Goal: Find specific page/section: Find specific page/section

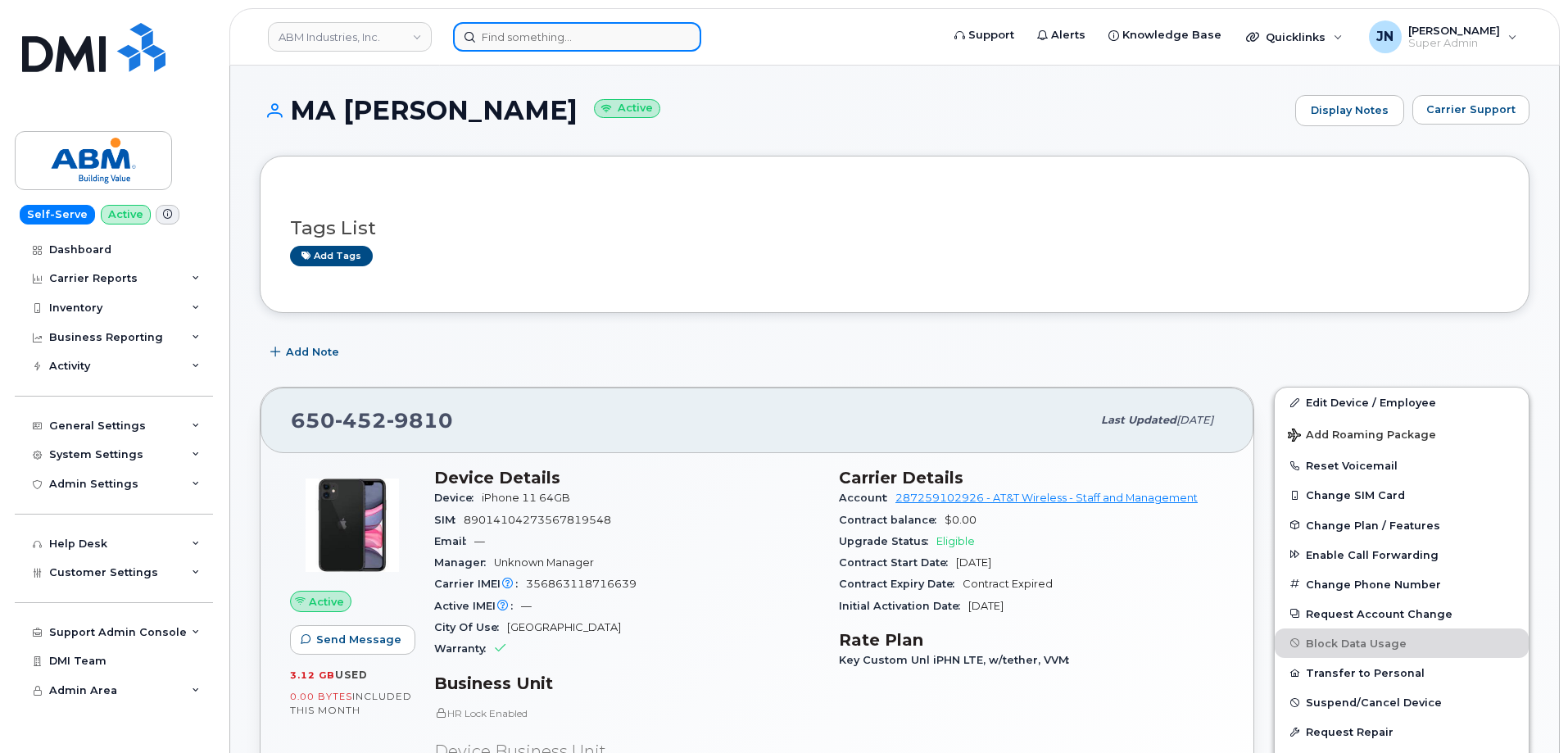
click at [573, 45] on input at bounding box center [578, 37] width 249 height 30
paste input "5038414188"
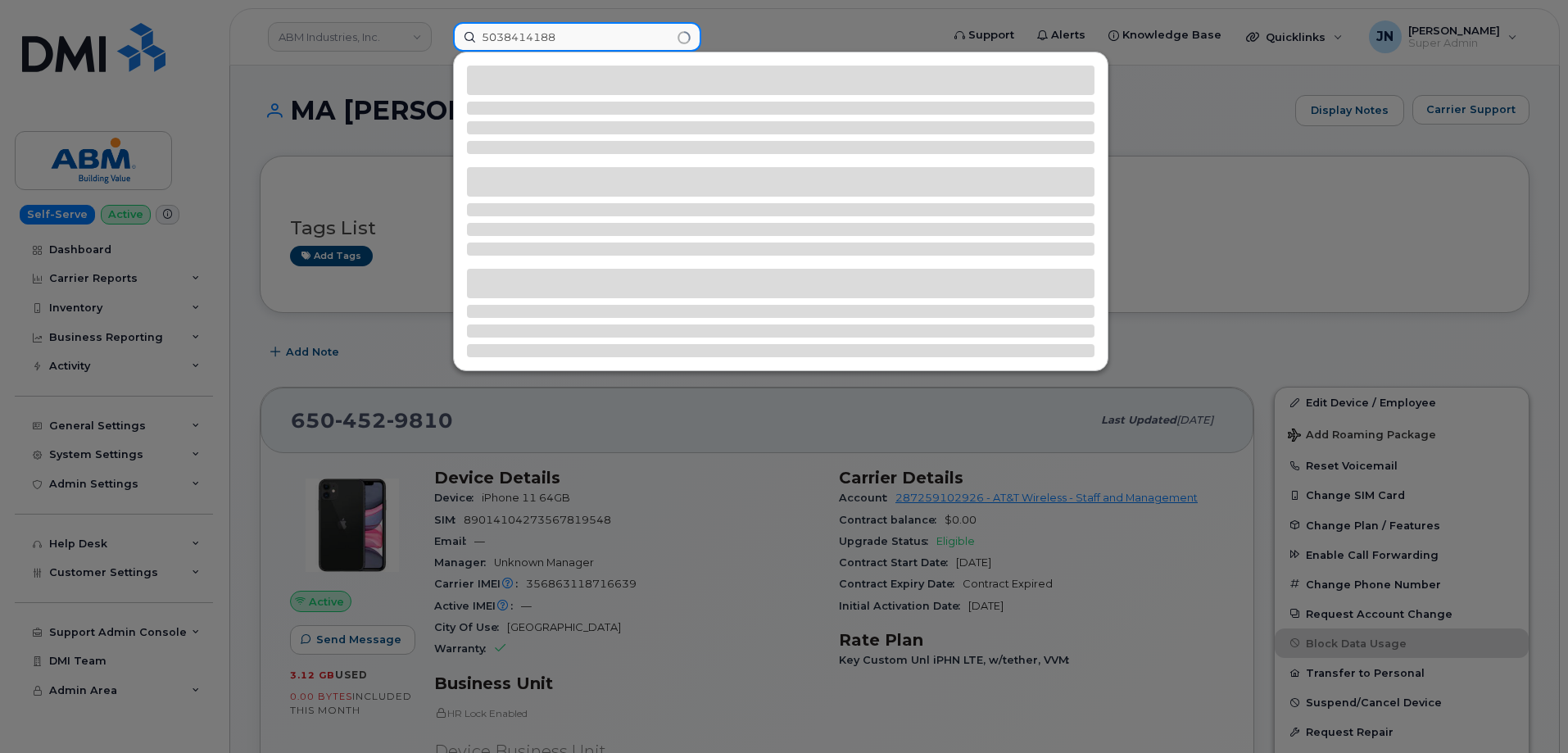
type input "5038414188"
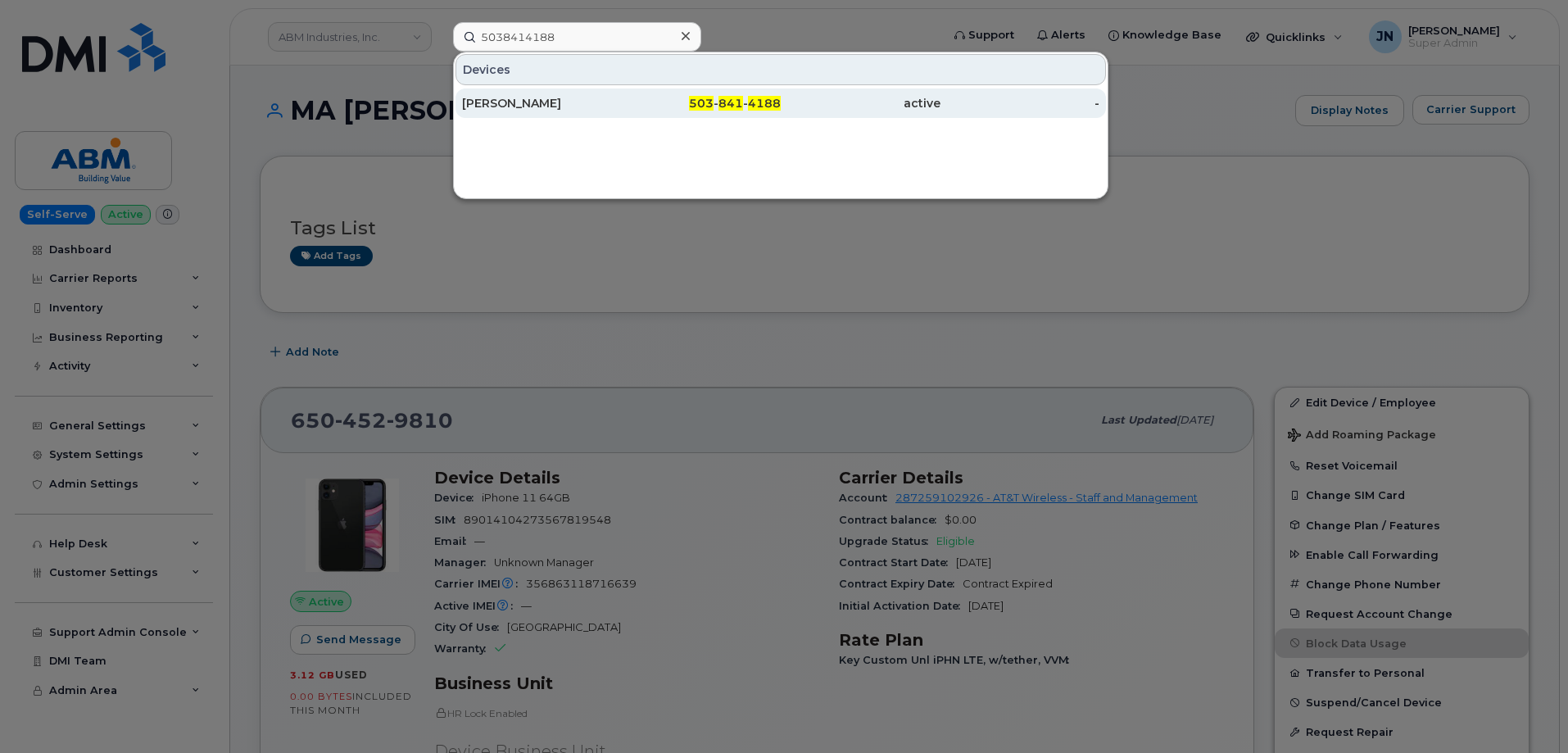
click at [604, 100] on div "[PERSON_NAME]" at bounding box center [541, 104] width 160 height 17
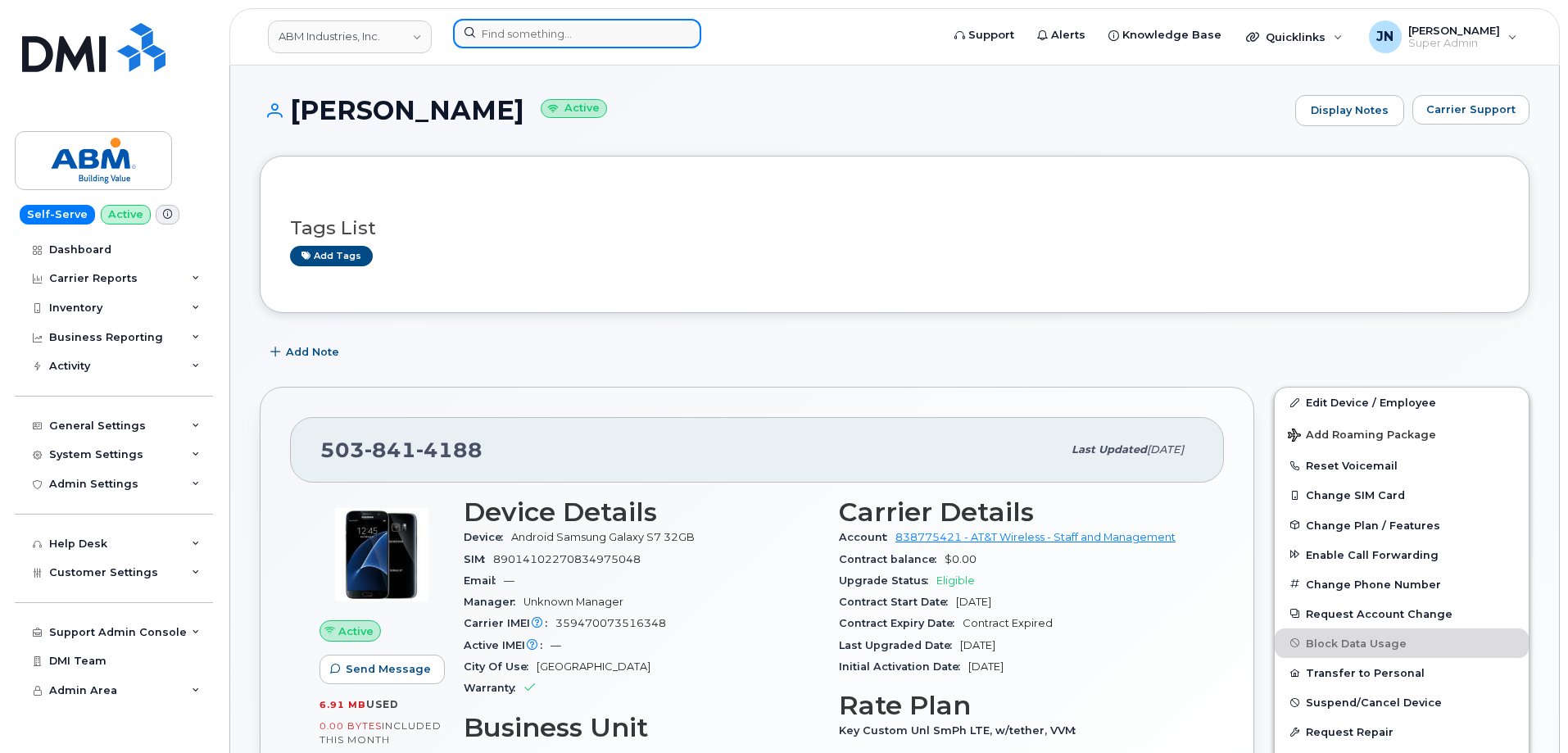
paste input "213.455.3961"
click at [553, 33] on input at bounding box center [578, 34] width 249 height 30
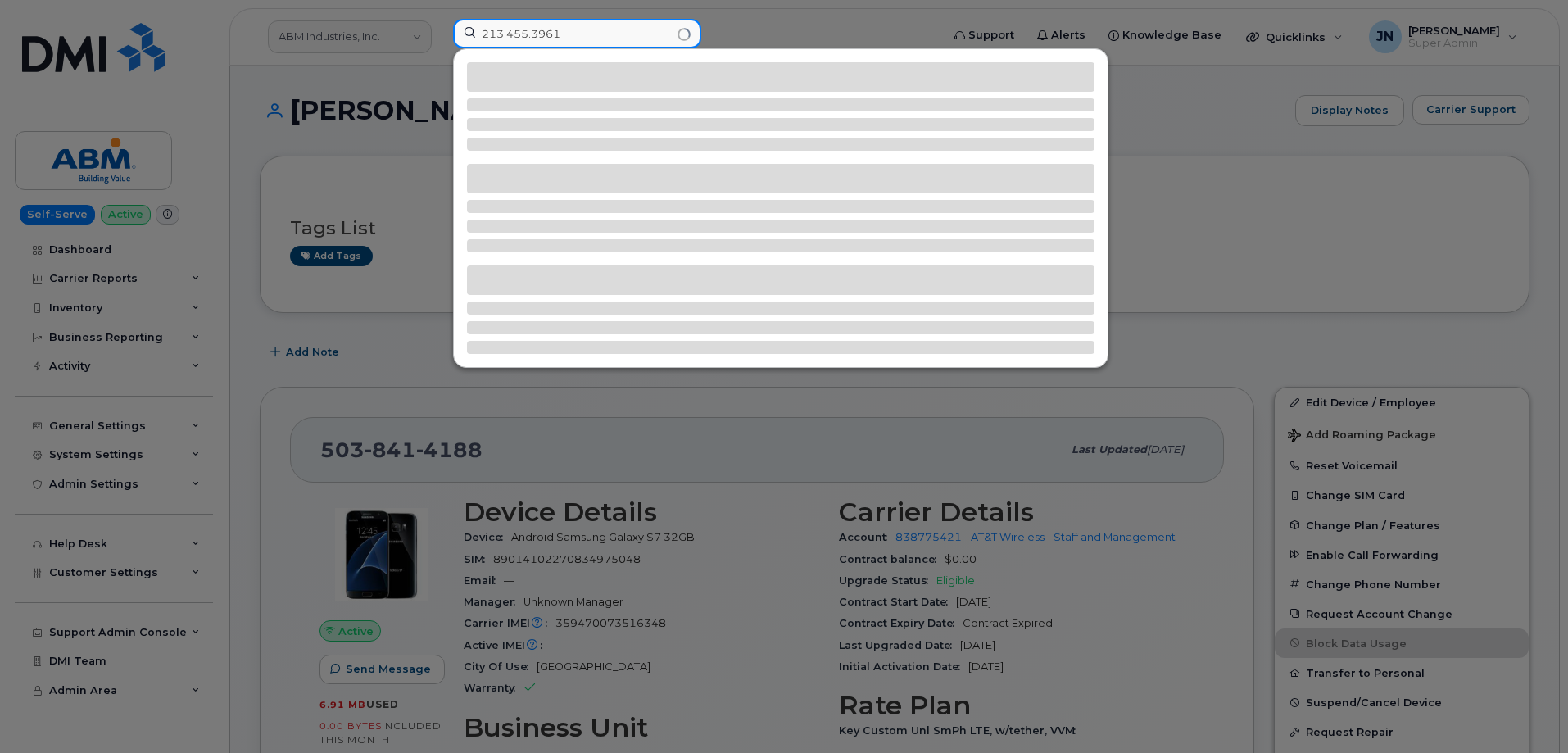
type input "213.455.3961"
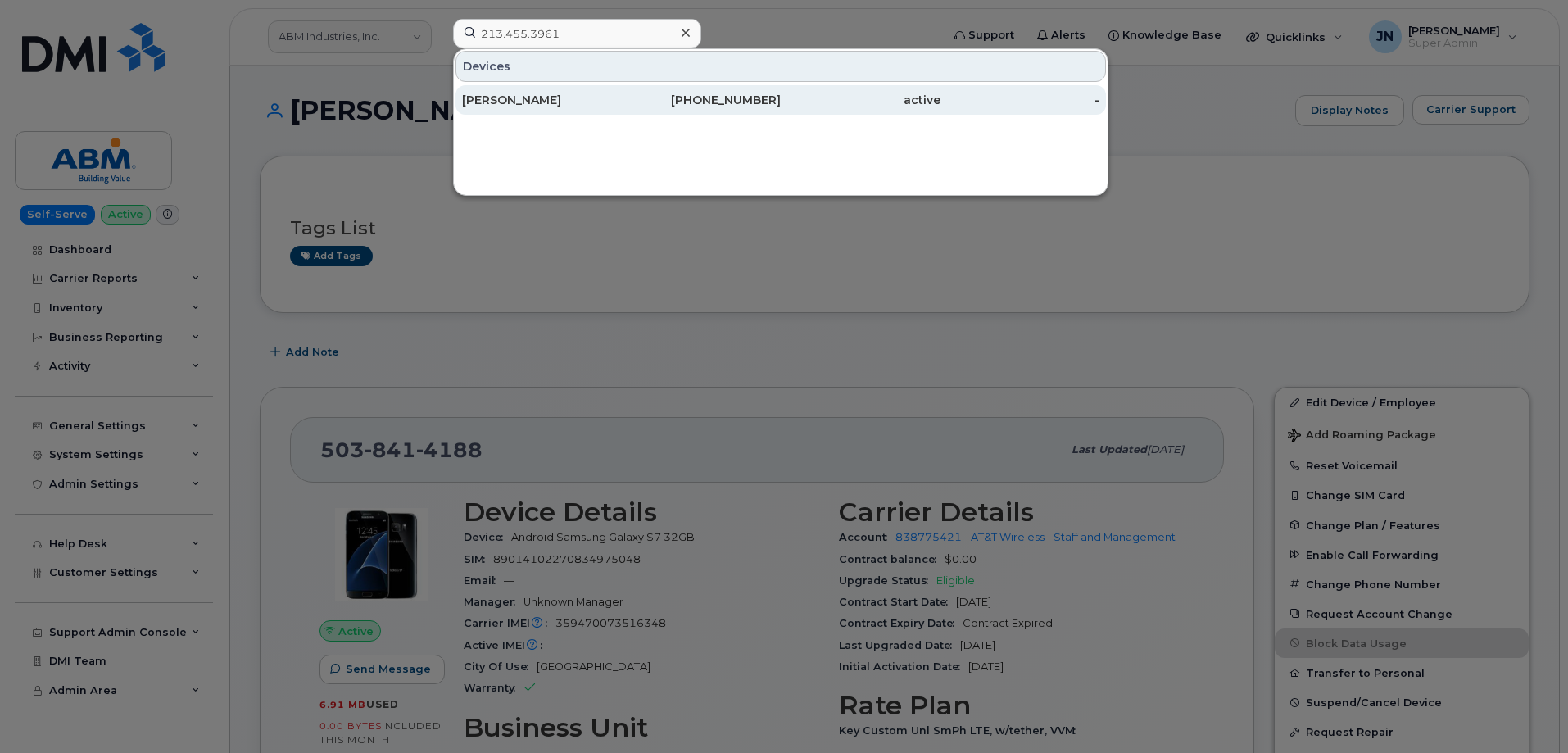
drag, startPoint x: 707, startPoint y: 82, endPoint x: 691, endPoint y: 94, distance: 20.0
click at [702, 82] on div "Devices [PERSON_NAME] [PHONE_NUMBER] active -" at bounding box center [780, 83] width 654 height 67
click at [692, 94] on div "[PHONE_NUMBER]" at bounding box center [701, 100] width 160 height 17
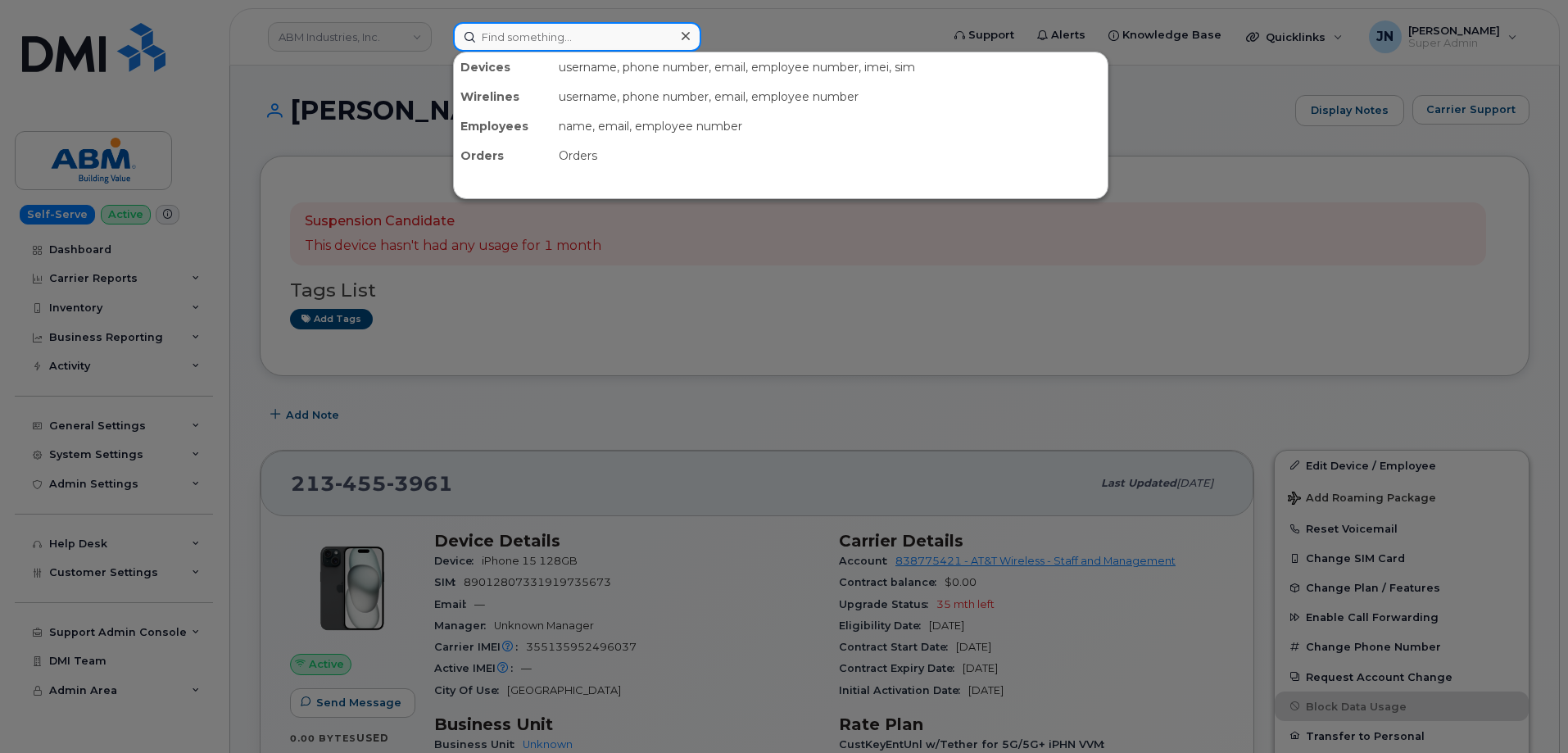
click at [639, 38] on input at bounding box center [578, 37] width 249 height 30
paste input "812.664.3796"
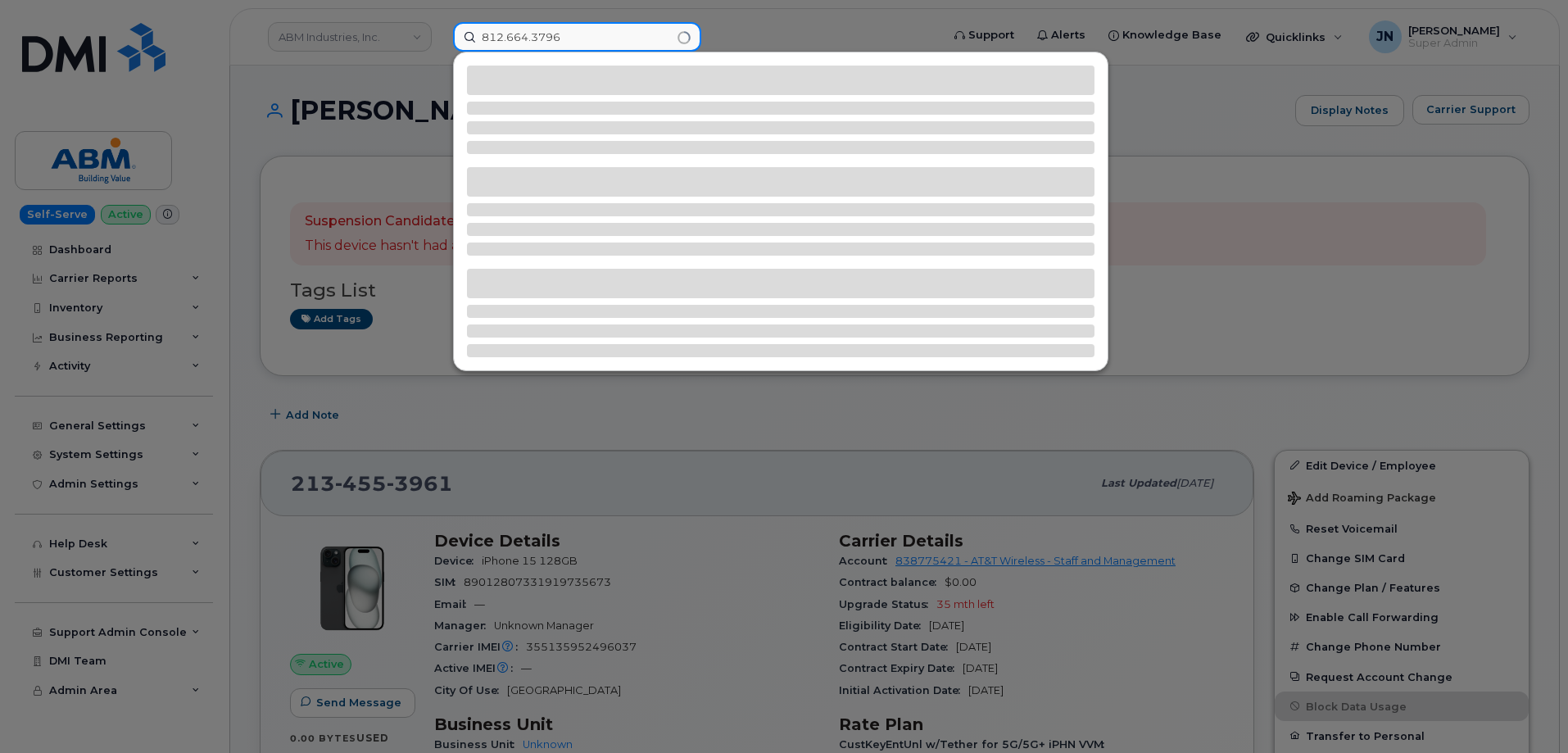
type input "812.664.3796"
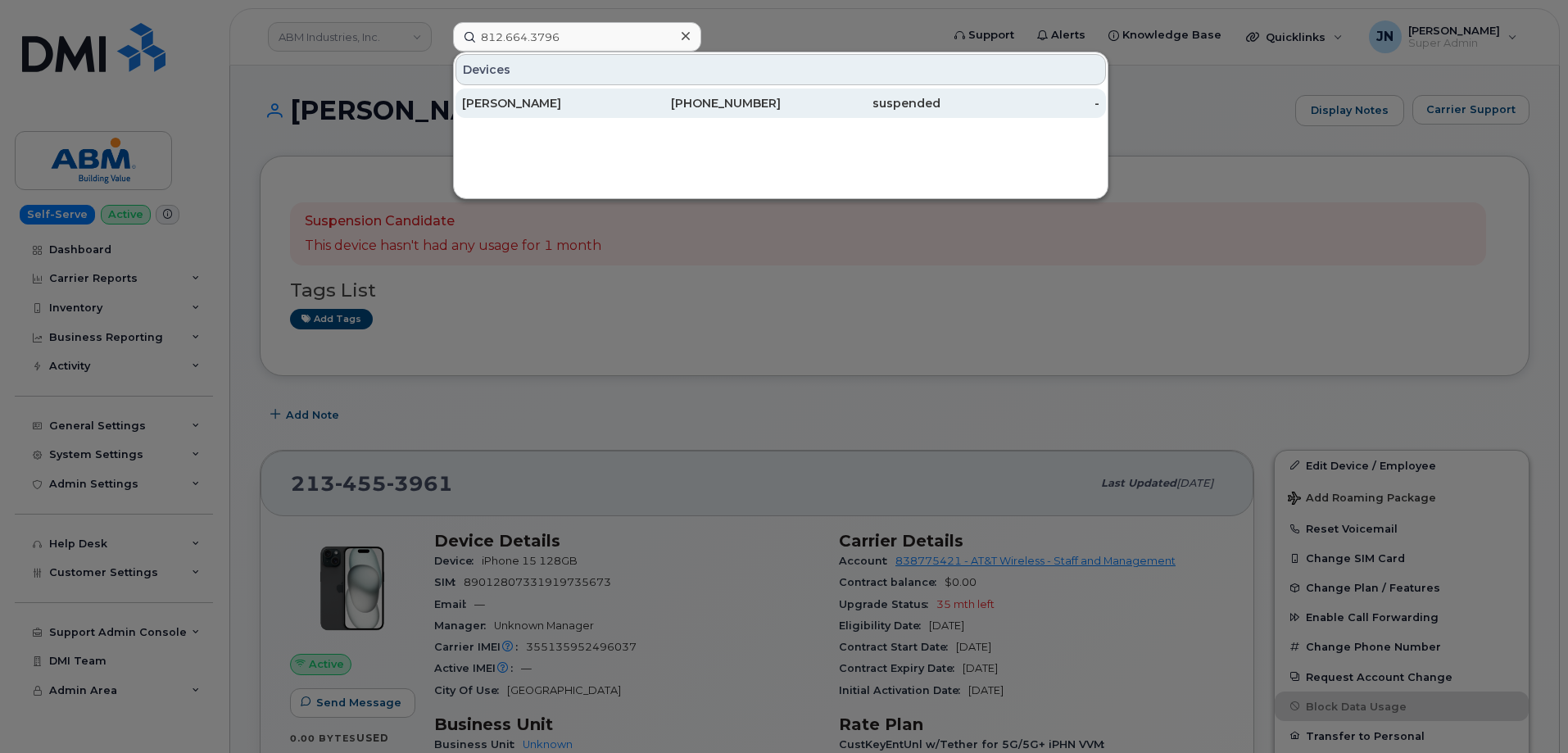
click at [533, 108] on div "ZAIDE EADS" at bounding box center [541, 104] width 160 height 17
